Goal: Task Accomplishment & Management: Use online tool/utility

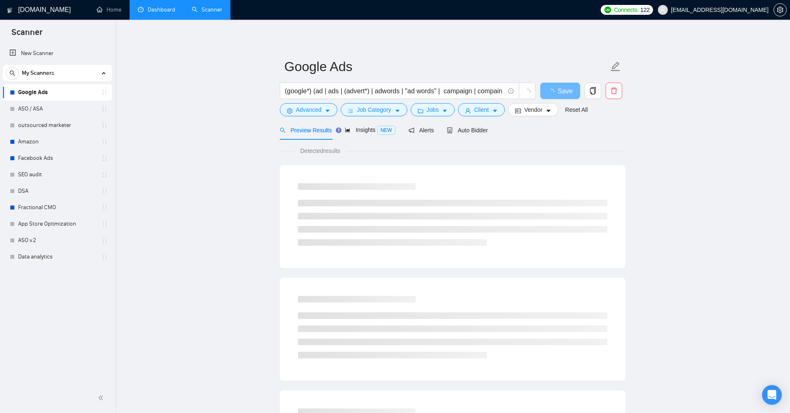
click at [160, 12] on link "Dashboard" at bounding box center [156, 9] width 37 height 7
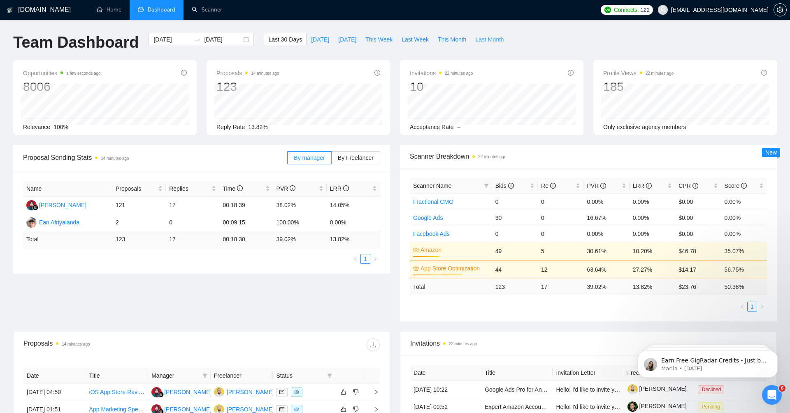
click at [492, 41] on span "Last Month" at bounding box center [489, 39] width 28 height 9
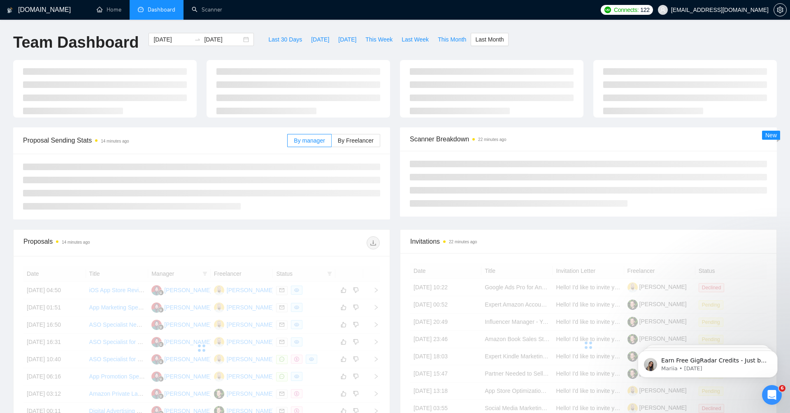
type input "[DATE]"
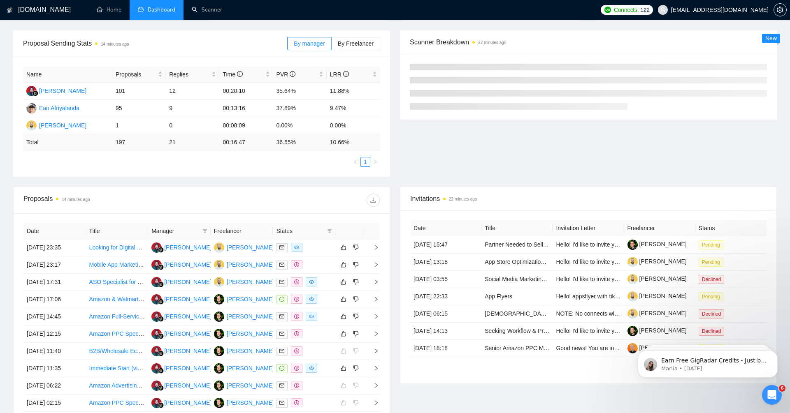
scroll to position [140, 0]
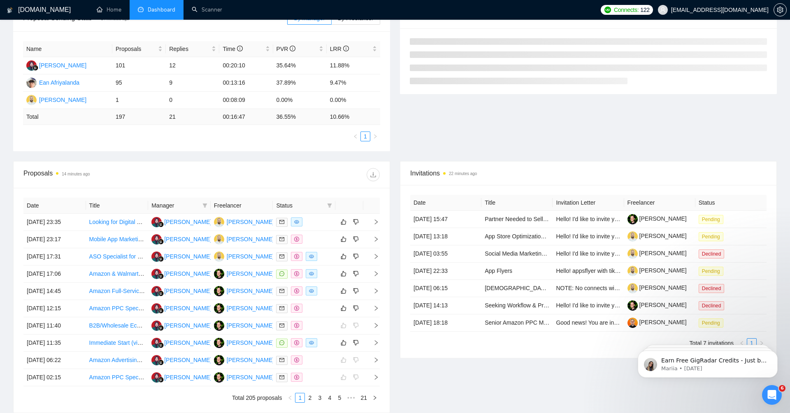
click at [291, 204] on span "Status" at bounding box center [300, 205] width 48 height 9
click at [331, 204] on icon "filter" at bounding box center [329, 205] width 5 height 5
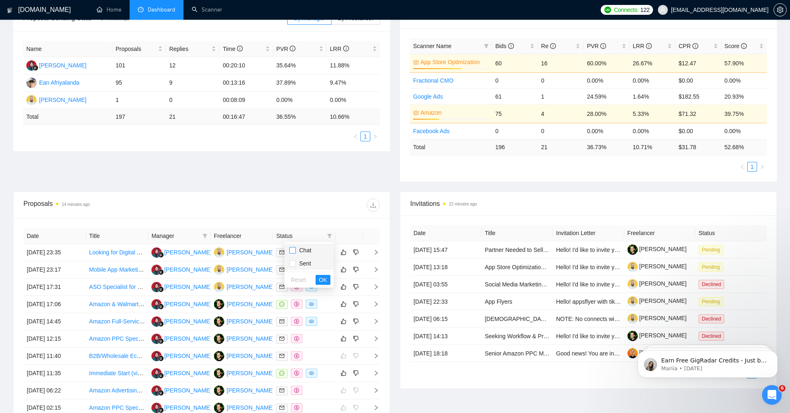
click at [292, 248] on input "checkbox" at bounding box center [292, 250] width 7 height 7
checkbox input "true"
click at [324, 280] on span "OK" at bounding box center [323, 280] width 8 height 9
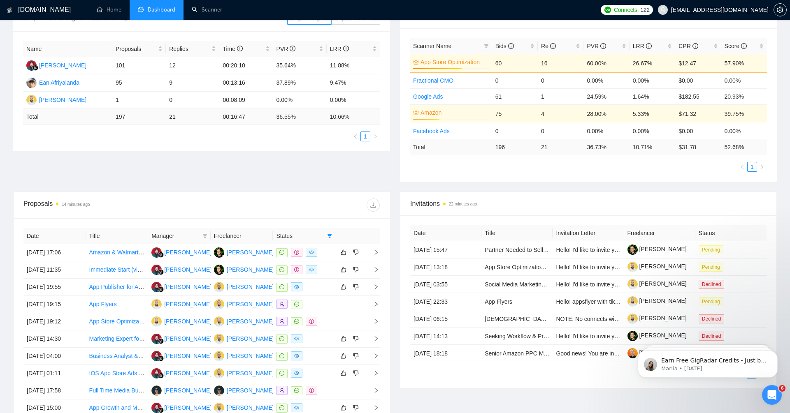
click at [234, 236] on th "Freelancer" at bounding box center [242, 236] width 63 height 16
click at [378, 251] on icon "right" at bounding box center [376, 253] width 6 height 6
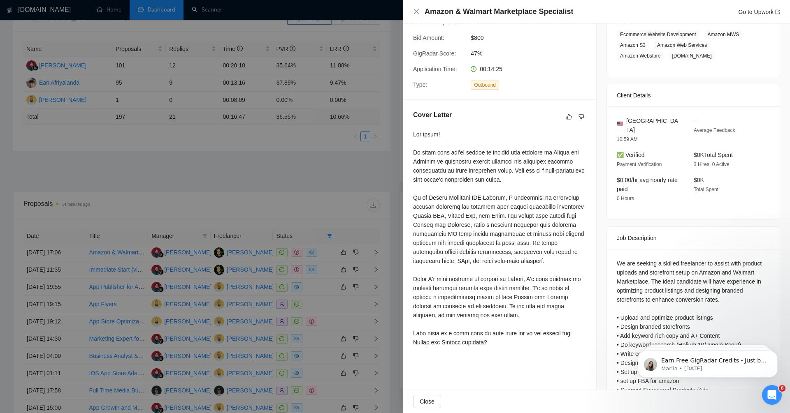
scroll to position [168, 0]
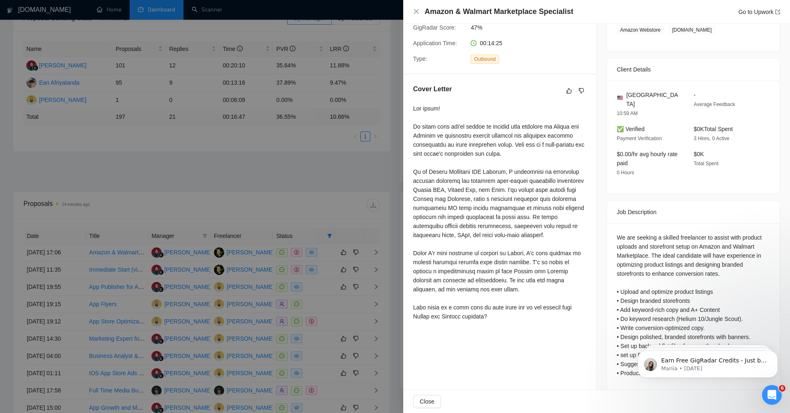
click at [318, 192] on div at bounding box center [395, 206] width 790 height 413
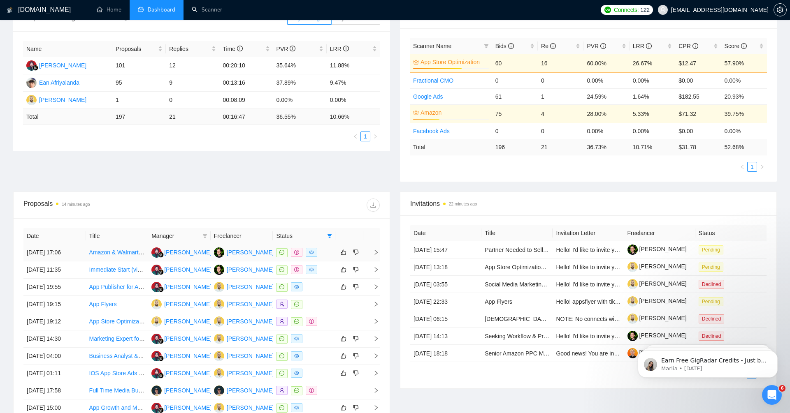
click at [374, 250] on icon "right" at bounding box center [376, 253] width 6 height 6
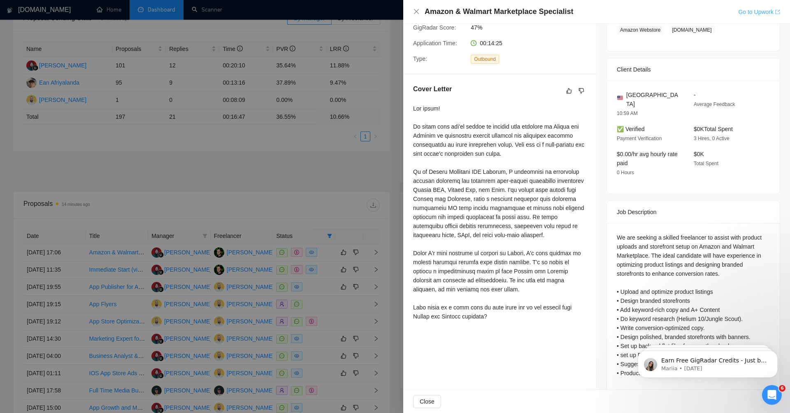
click at [738, 12] on link "Go to Upwork" at bounding box center [759, 12] width 42 height 7
